Goal: Information Seeking & Learning: Check status

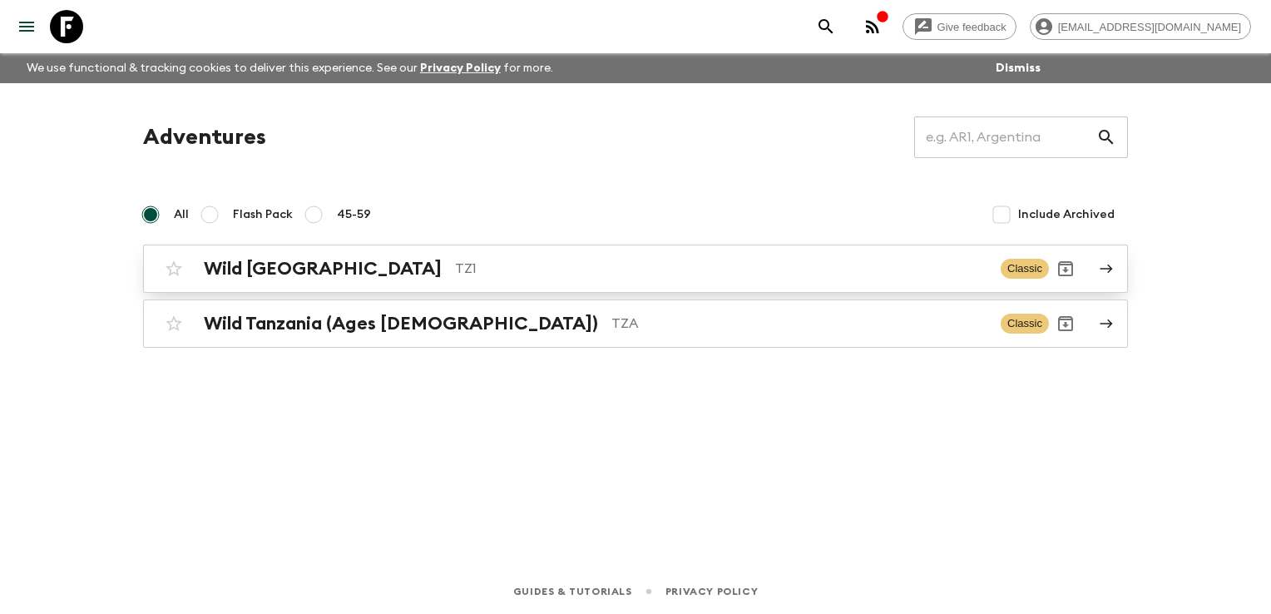
click at [258, 261] on h2 "Wild [GEOGRAPHIC_DATA]" at bounding box center [323, 269] width 238 height 22
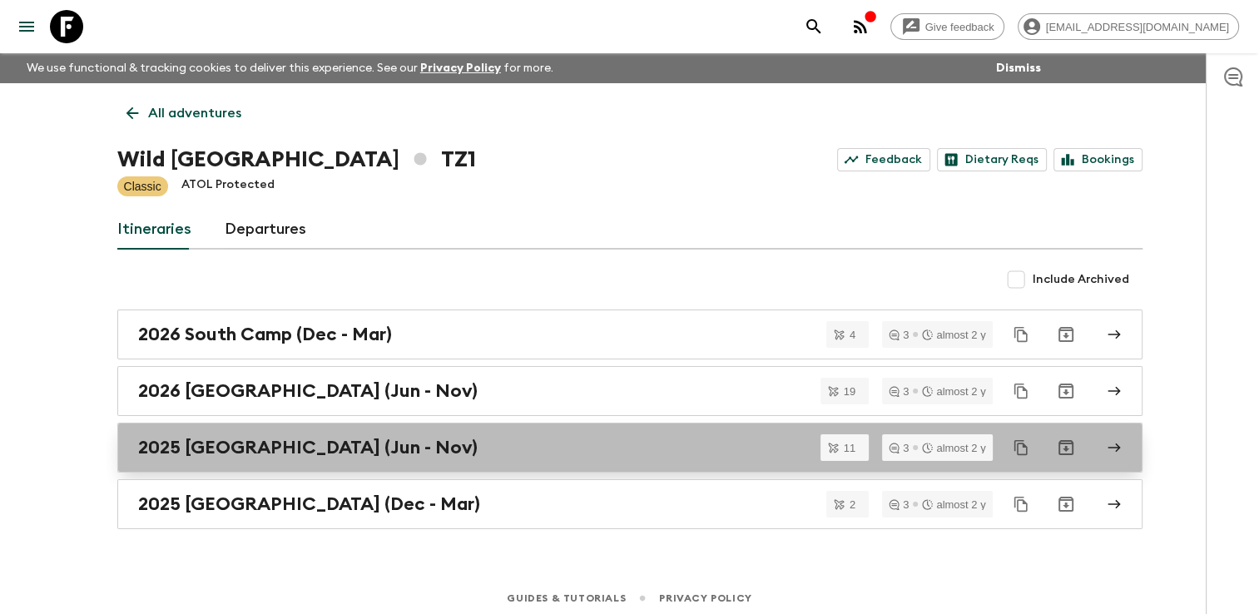
click at [220, 447] on h2 "2025 [GEOGRAPHIC_DATA] (Jun - Nov)" at bounding box center [307, 448] width 339 height 22
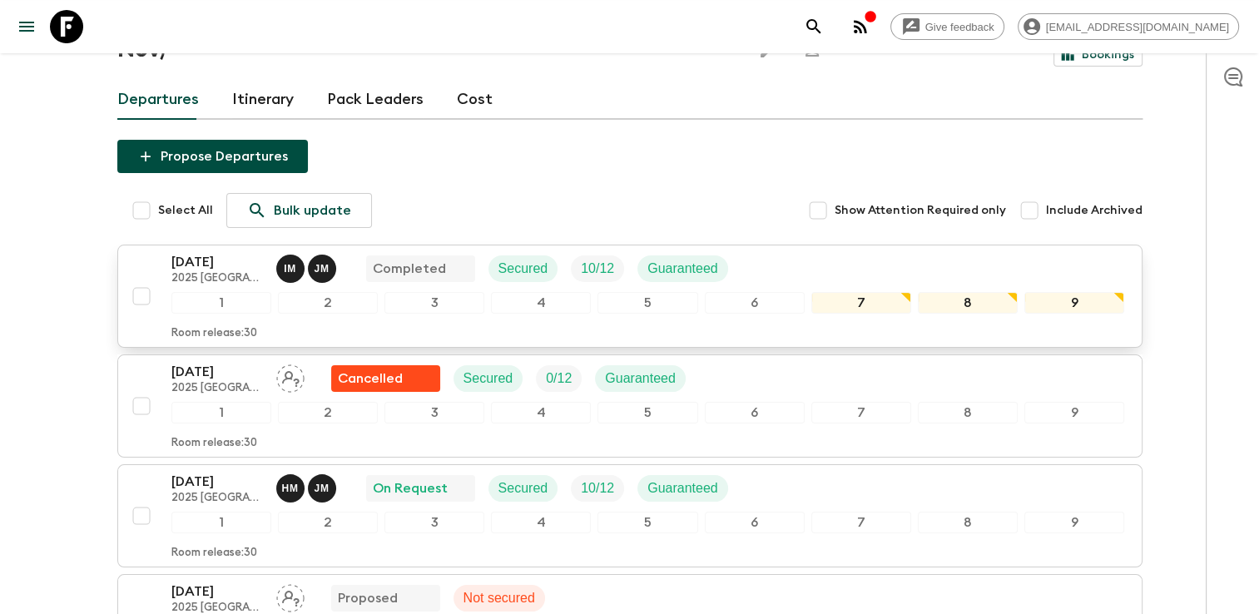
scroll to position [166, 0]
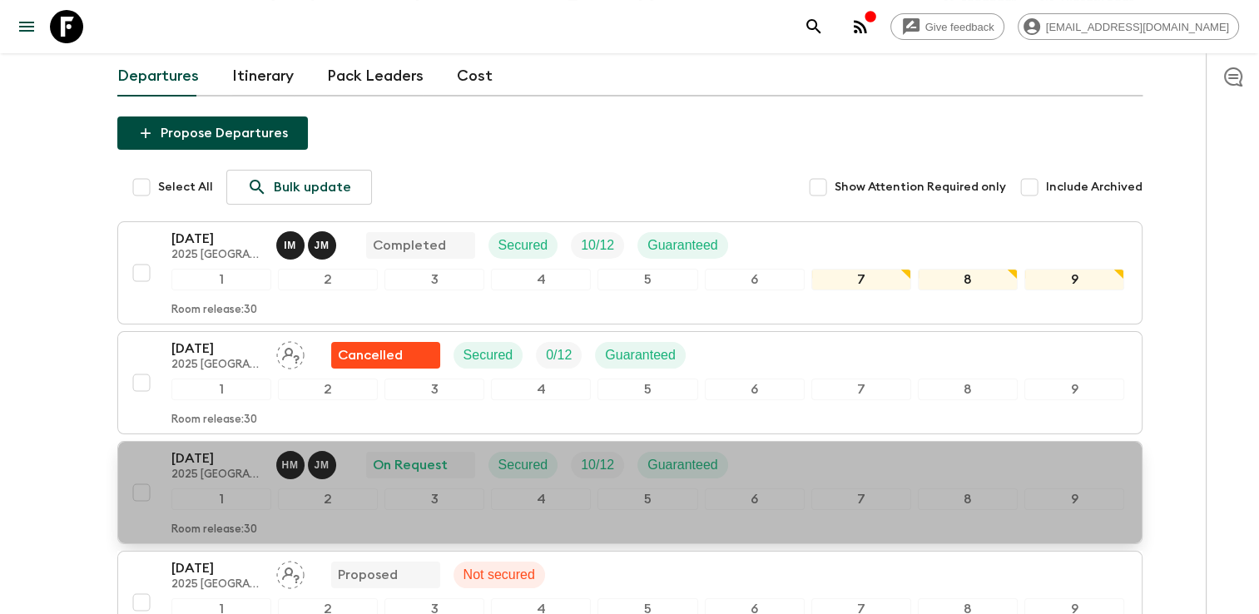
click at [207, 448] on p "[DATE]" at bounding box center [217, 458] width 92 height 20
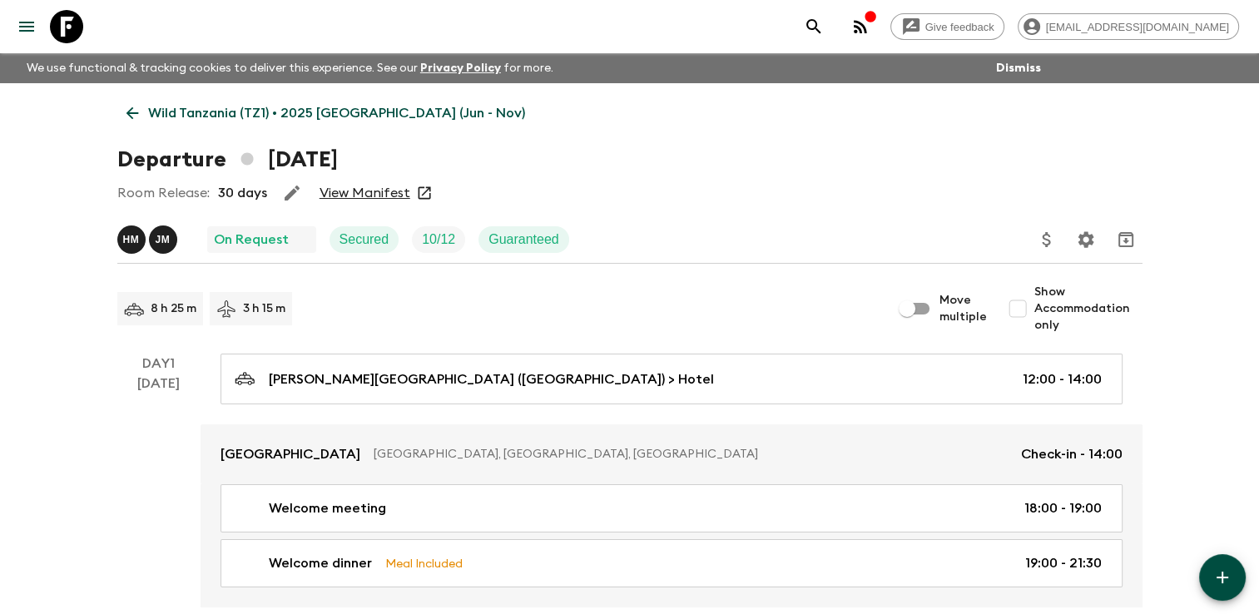
click at [384, 191] on link "View Manifest" at bounding box center [364, 193] width 91 height 17
